Goal: Task Accomplishment & Management: Use online tool/utility

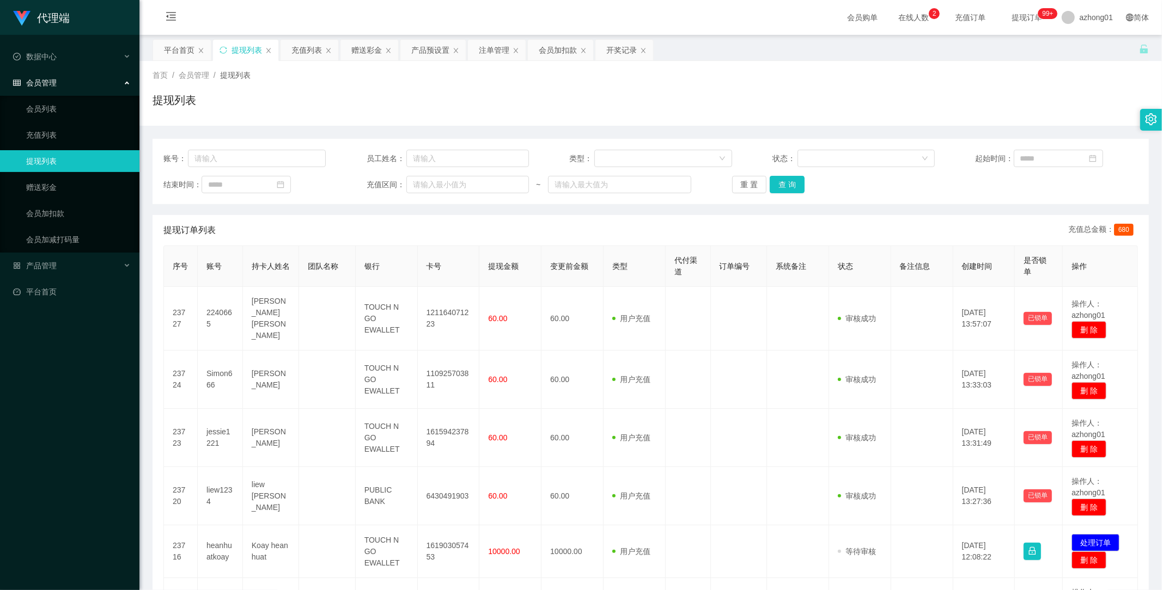
click at [36, 162] on link "提现列表" at bounding box center [78, 161] width 105 height 22
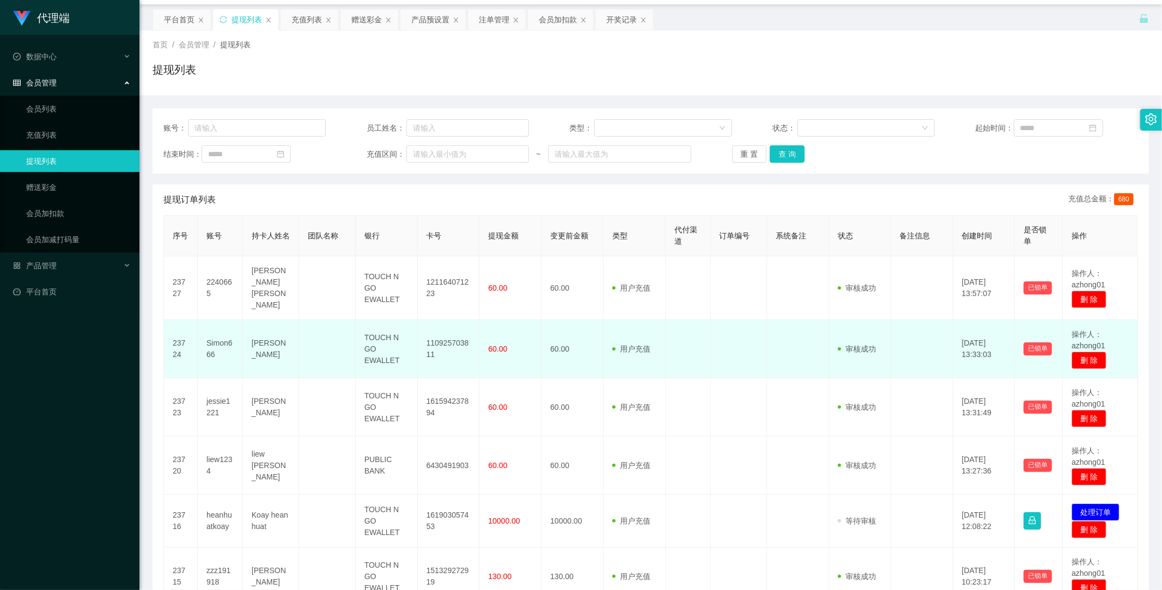
scroll to position [60, 0]
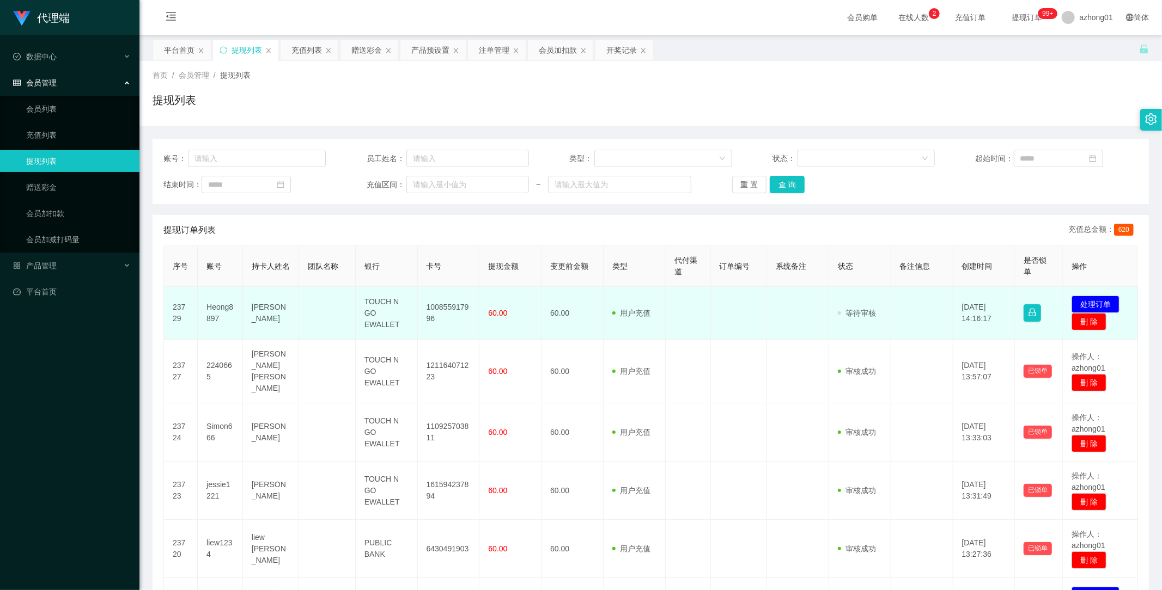
click at [441, 310] on td "100855917996" at bounding box center [449, 313] width 62 height 53
copy td "100855917996"
click at [441, 310] on td "100855917996" at bounding box center [449, 313] width 62 height 53
copy td "100855917996"
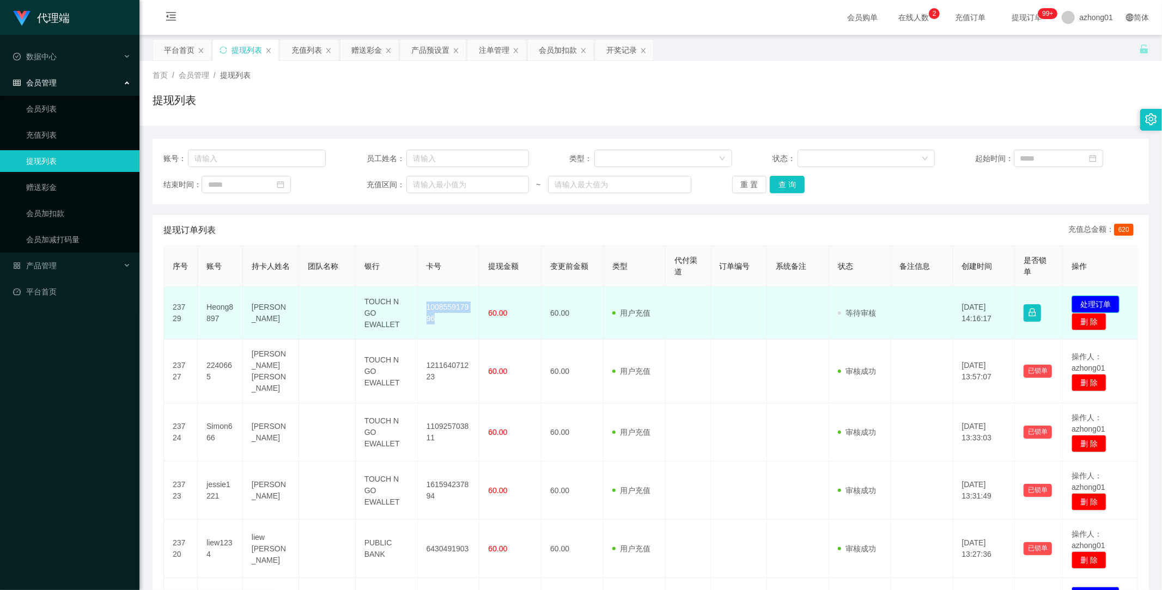
click at [1087, 302] on button "处理订单" at bounding box center [1095, 304] width 48 height 17
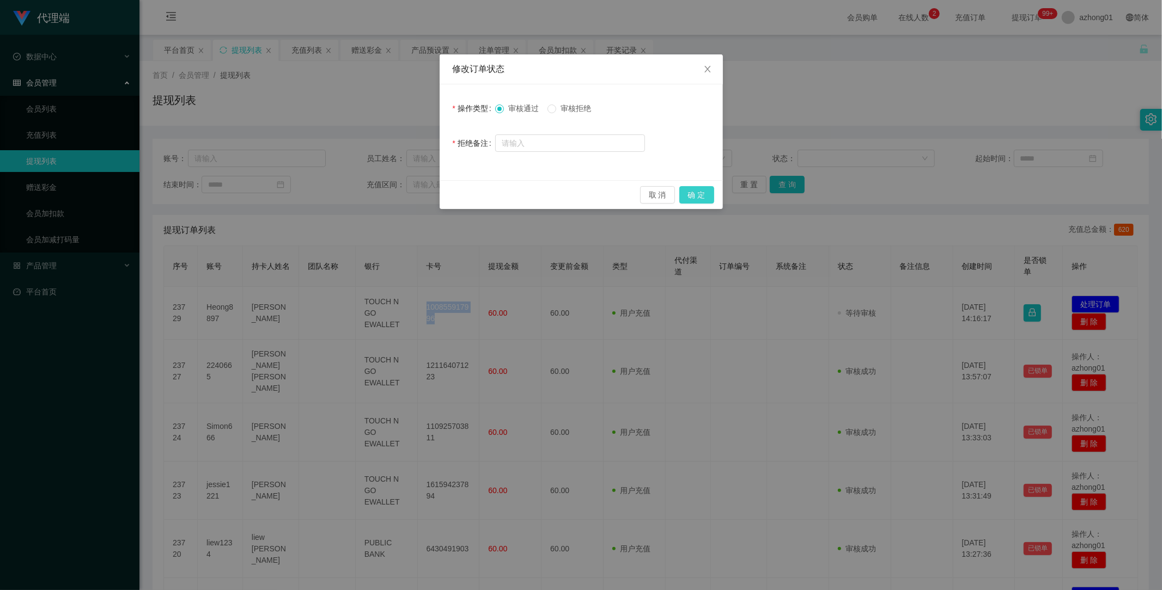
click at [700, 197] on button "确 定" at bounding box center [696, 194] width 35 height 17
